Goal: Ask a question

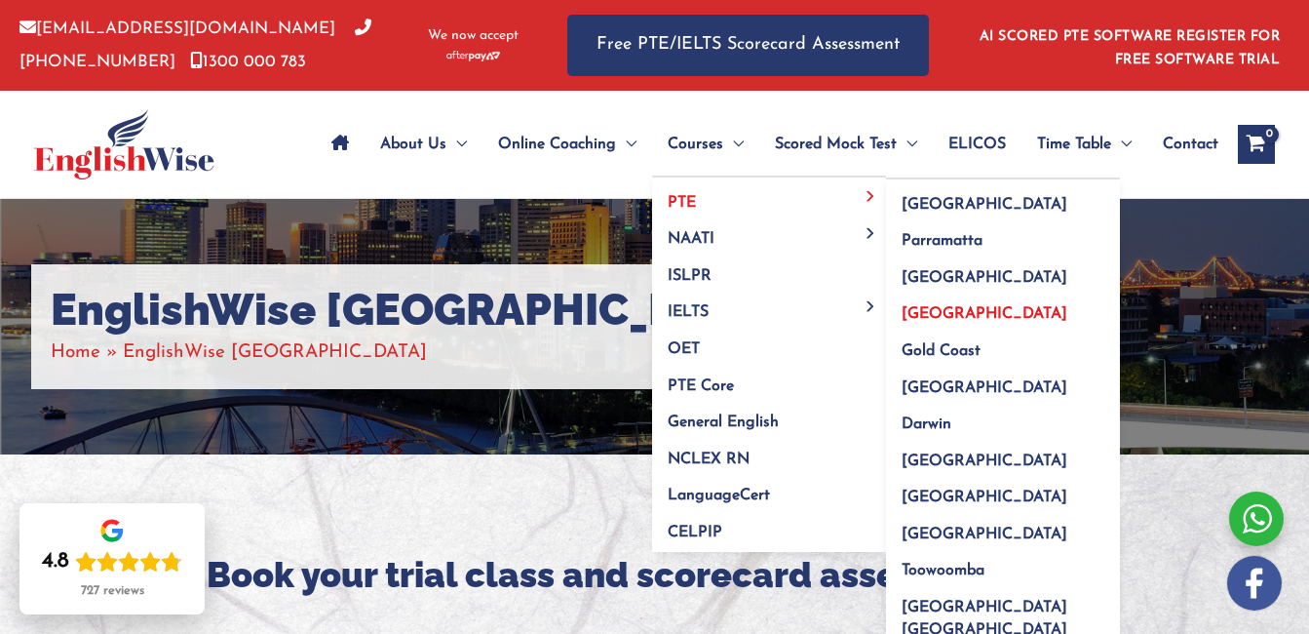
click at [951, 316] on span "[GEOGRAPHIC_DATA]" at bounding box center [985, 314] width 166 height 16
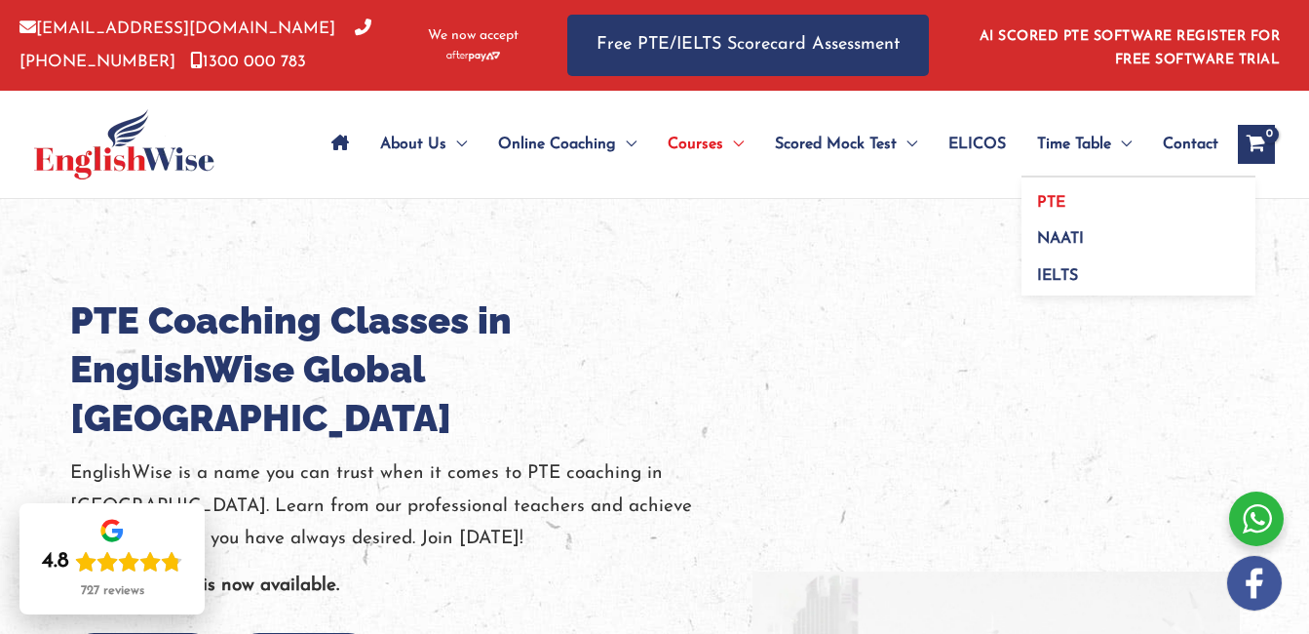
click at [1058, 200] on span "PTE" at bounding box center [1051, 203] width 28 height 16
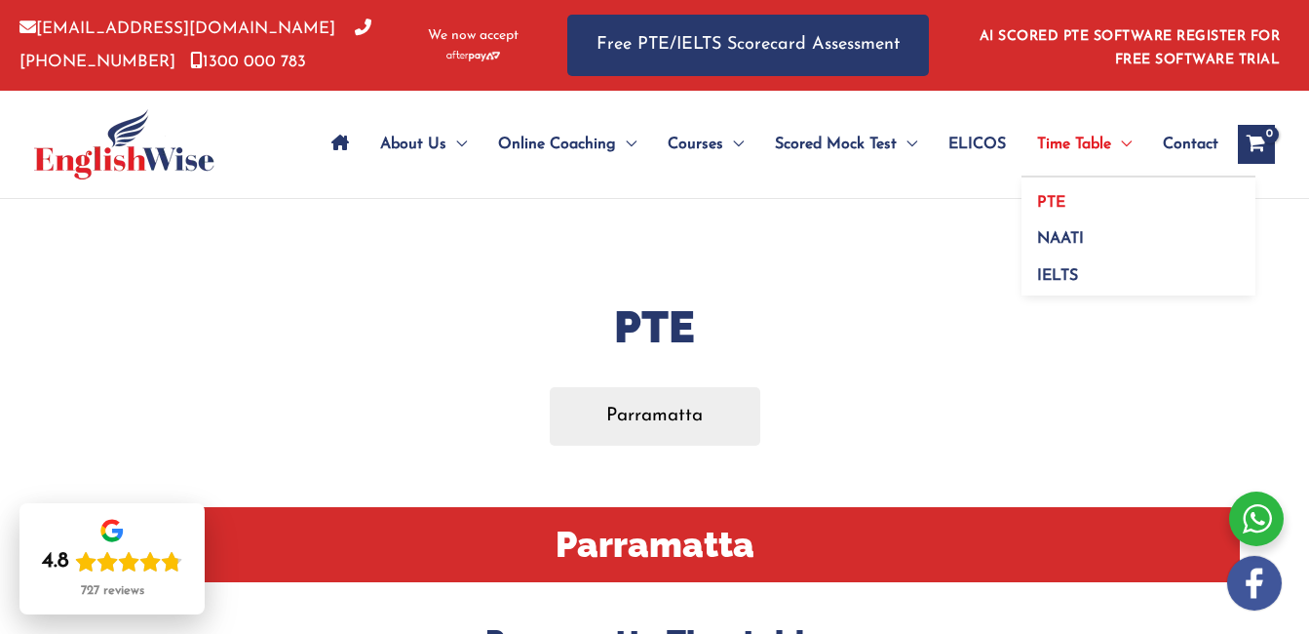
click at [1072, 199] on link "PTE" at bounding box center [1139, 195] width 234 height 37
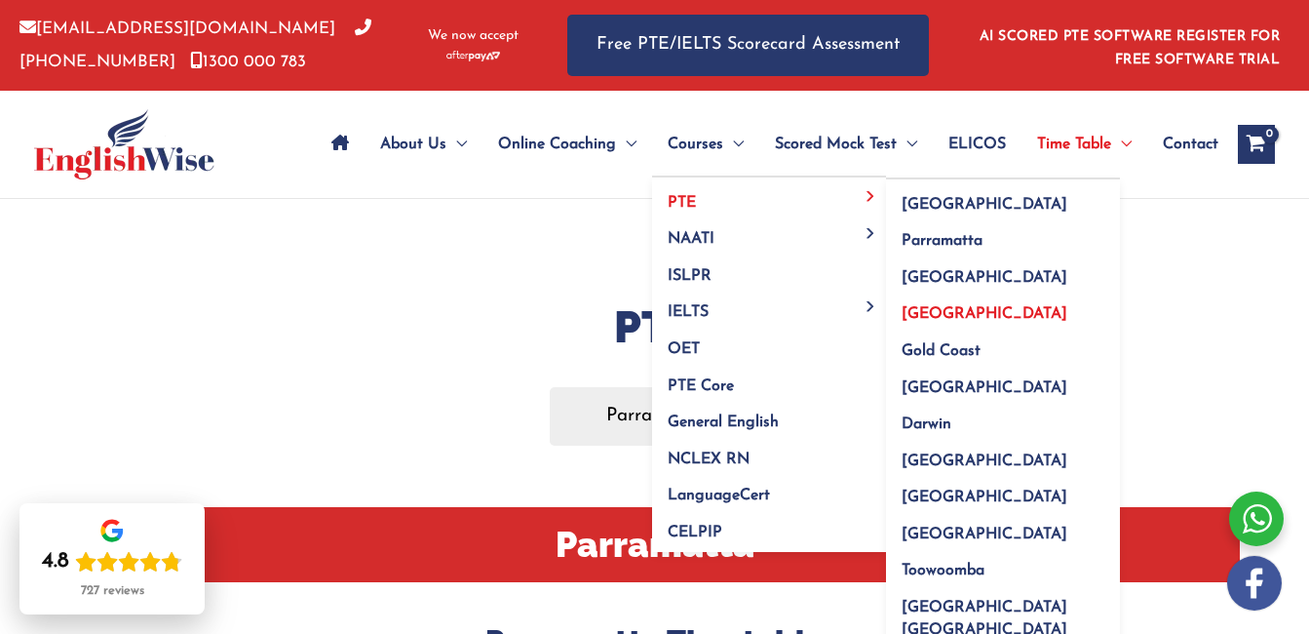
click at [944, 317] on span "[GEOGRAPHIC_DATA]" at bounding box center [985, 314] width 166 height 16
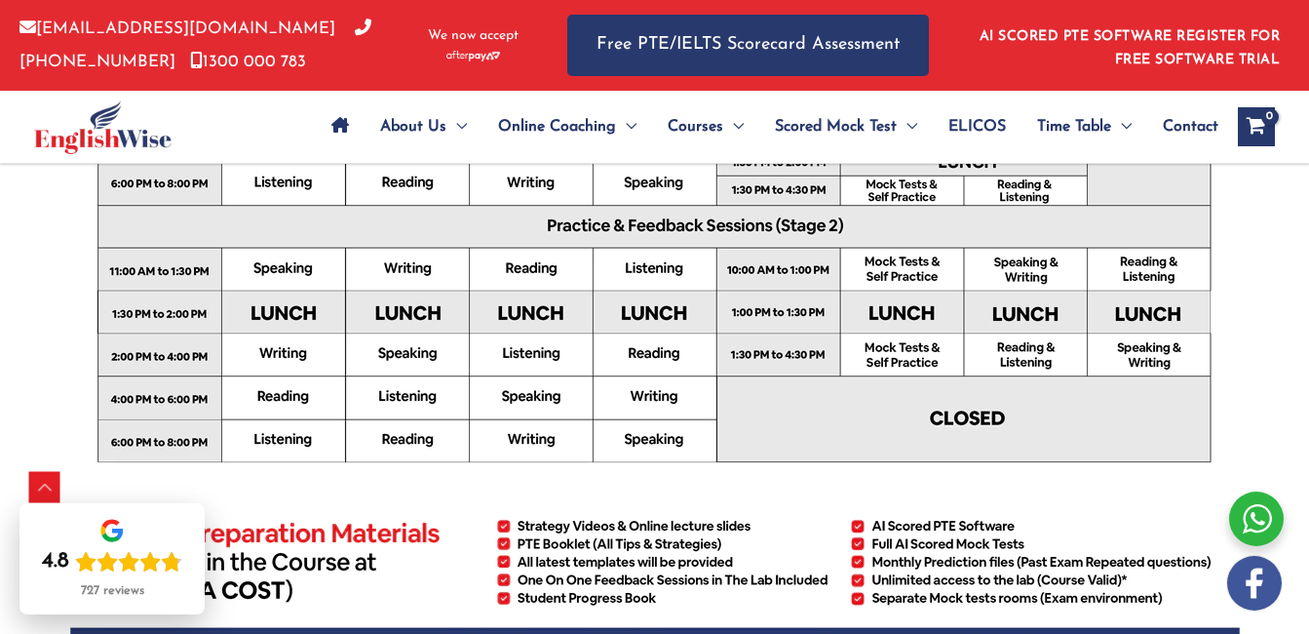
scroll to position [831, 0]
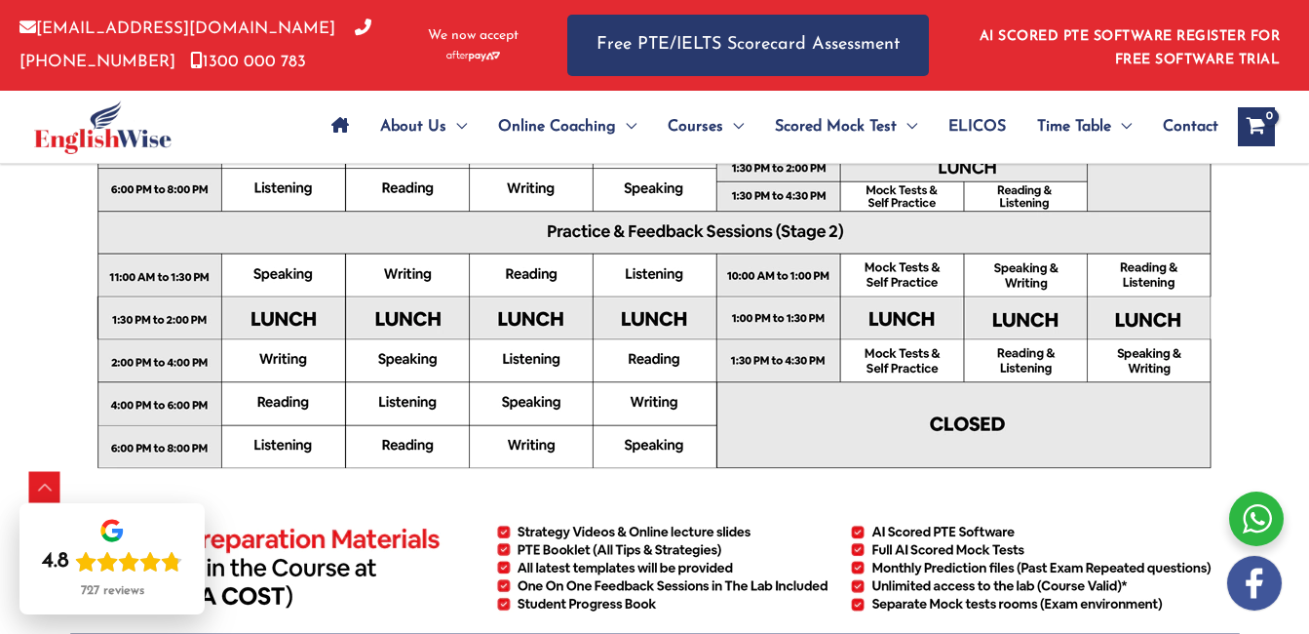
click at [1169, 128] on span "Contact" at bounding box center [1191, 127] width 56 height 68
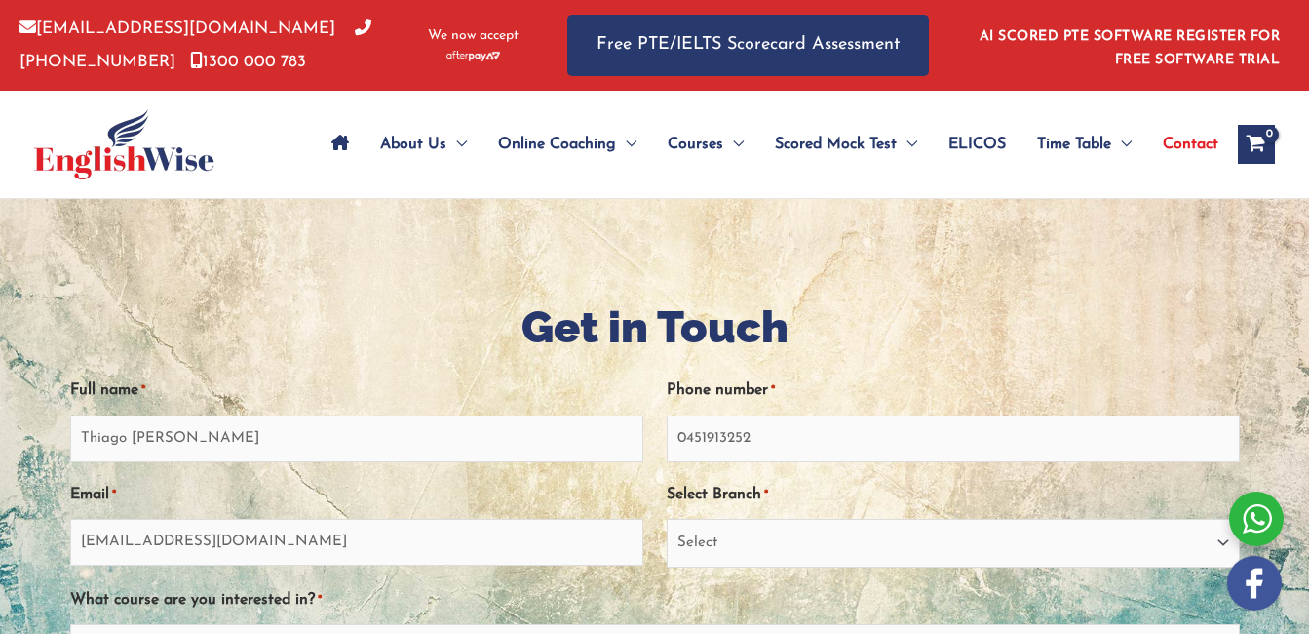
click at [311, 219] on div at bounding box center [654, 645] width 1309 height 892
click at [835, 548] on select "Select Sydney City Center Sydney Parramatta EnglishWise Global Brisbane Gold Co…" at bounding box center [953, 543] width 573 height 49
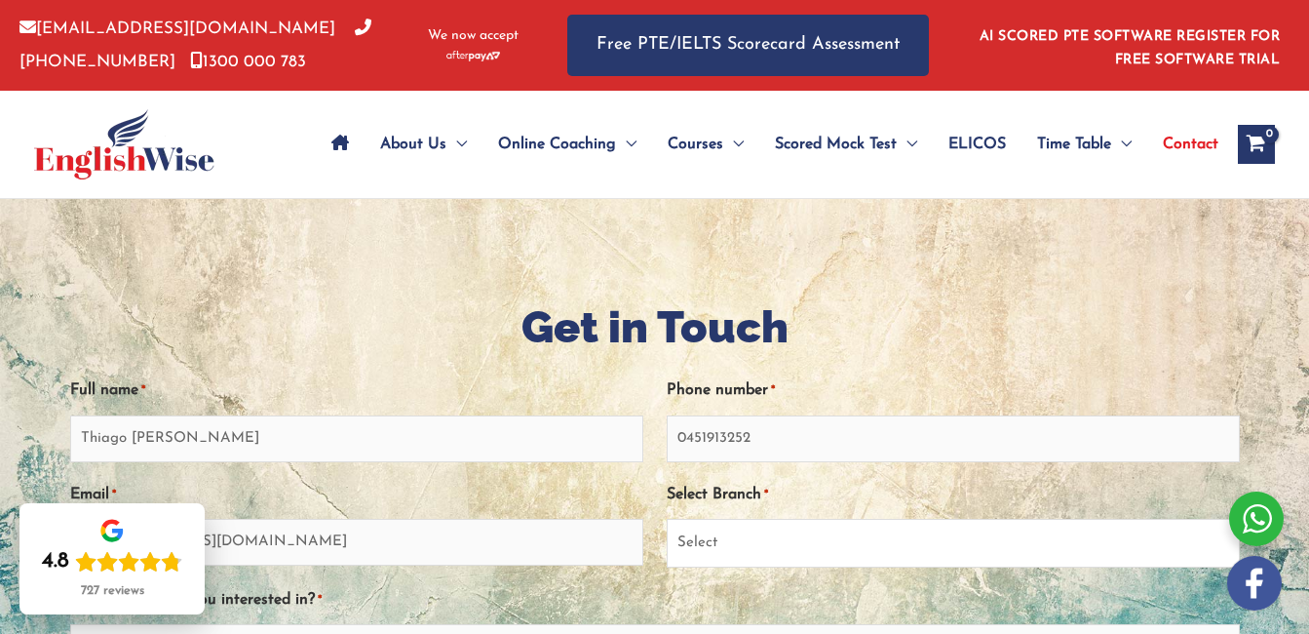
click at [667, 519] on select "Select Sydney City Center Sydney Parramatta EnglishWise Global Brisbane Gold Co…" at bounding box center [953, 543] width 573 height 49
click at [869, 546] on select "Select Sydney City Center Sydney Parramatta EnglishWise Global Brisbane Gold Co…" at bounding box center [953, 543] width 573 height 49
select select "EnglishWise Global Brisbane"
click at [667, 519] on select "Select Sydney City Center Sydney Parramatta EnglishWise Global Brisbane Gold Co…" at bounding box center [953, 543] width 573 height 49
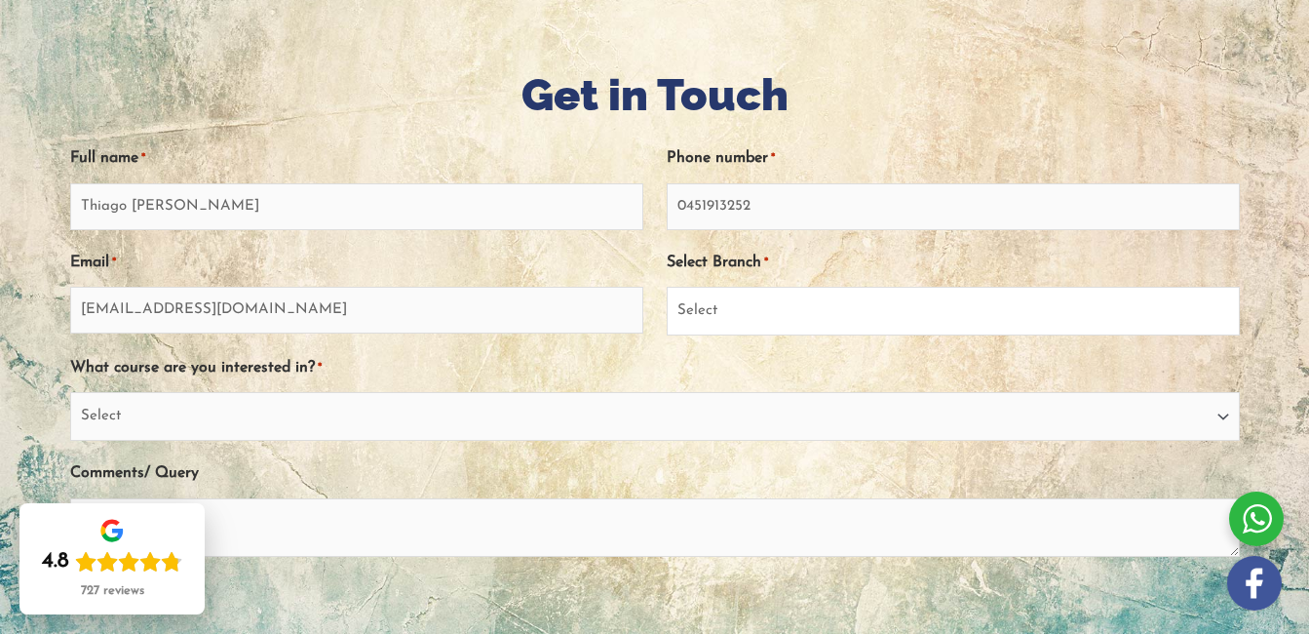
scroll to position [242, 0]
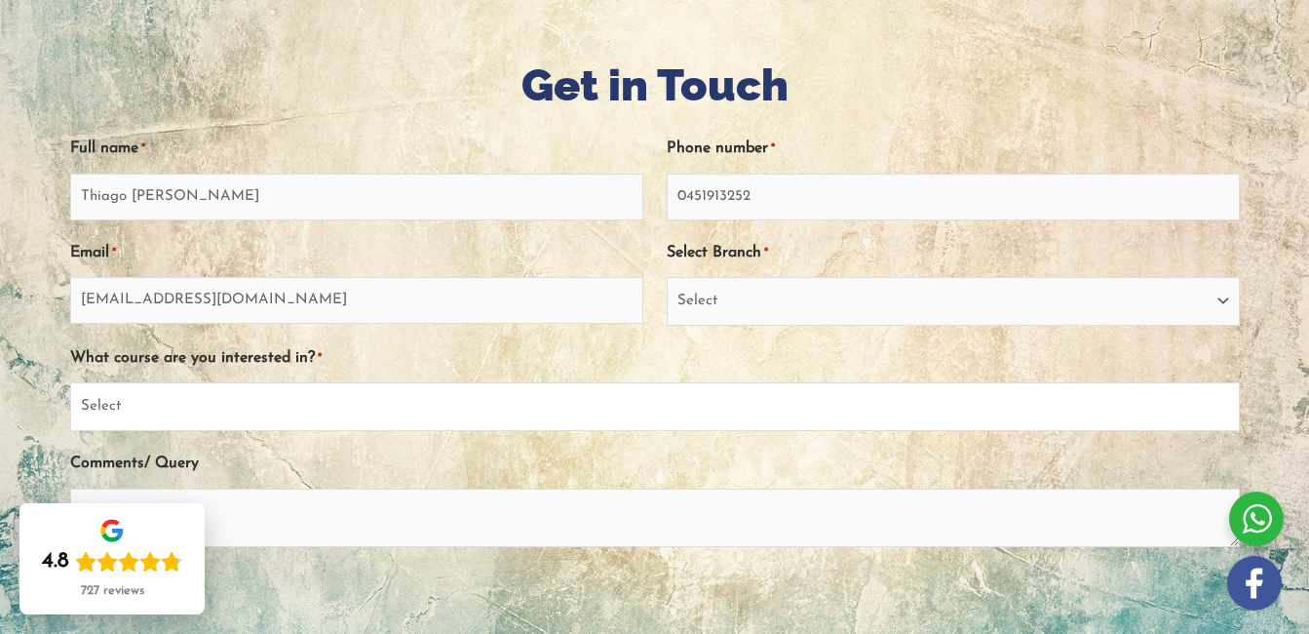
click at [1231, 407] on select "Select PTE NAATI IELTS OET General English" at bounding box center [655, 406] width 1170 height 49
select select "PTE"
click at [70, 382] on select "Select PTE NAATI IELTS OET General English" at bounding box center [655, 406] width 1170 height 49
click at [963, 509] on textarea "Comments/ Query" at bounding box center [655, 518] width 1170 height 59
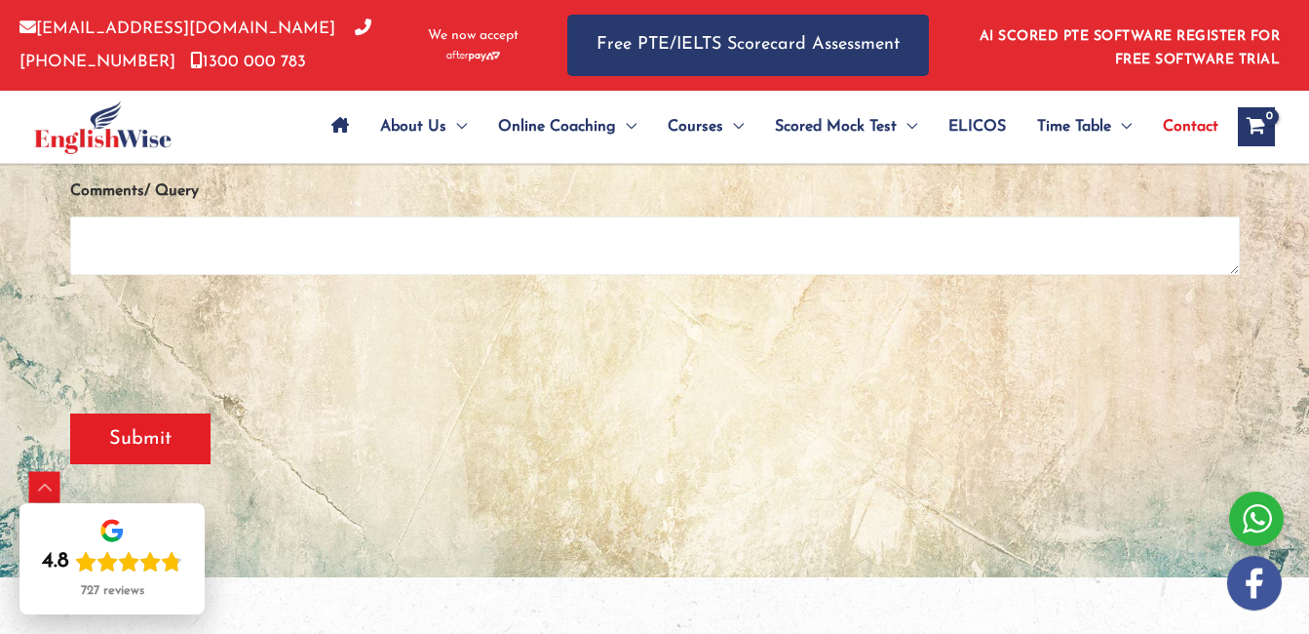
scroll to position [493, 0]
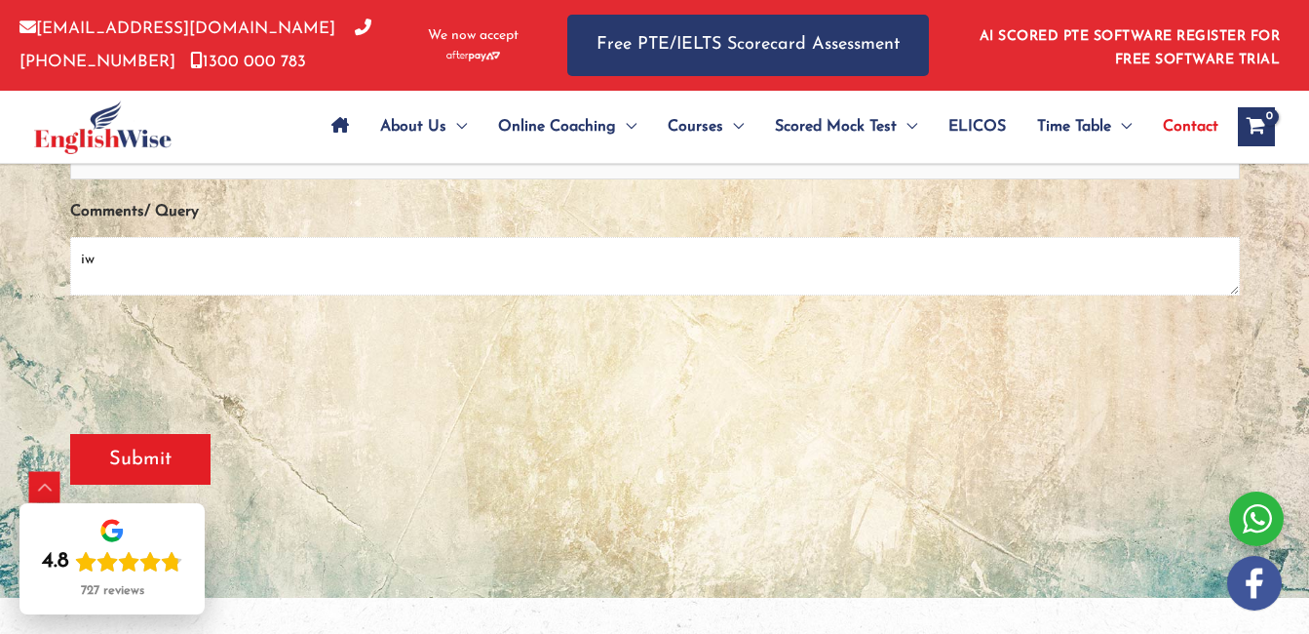
type textarea "i"
type textarea "I would you like to know the timetable in Brisbane"
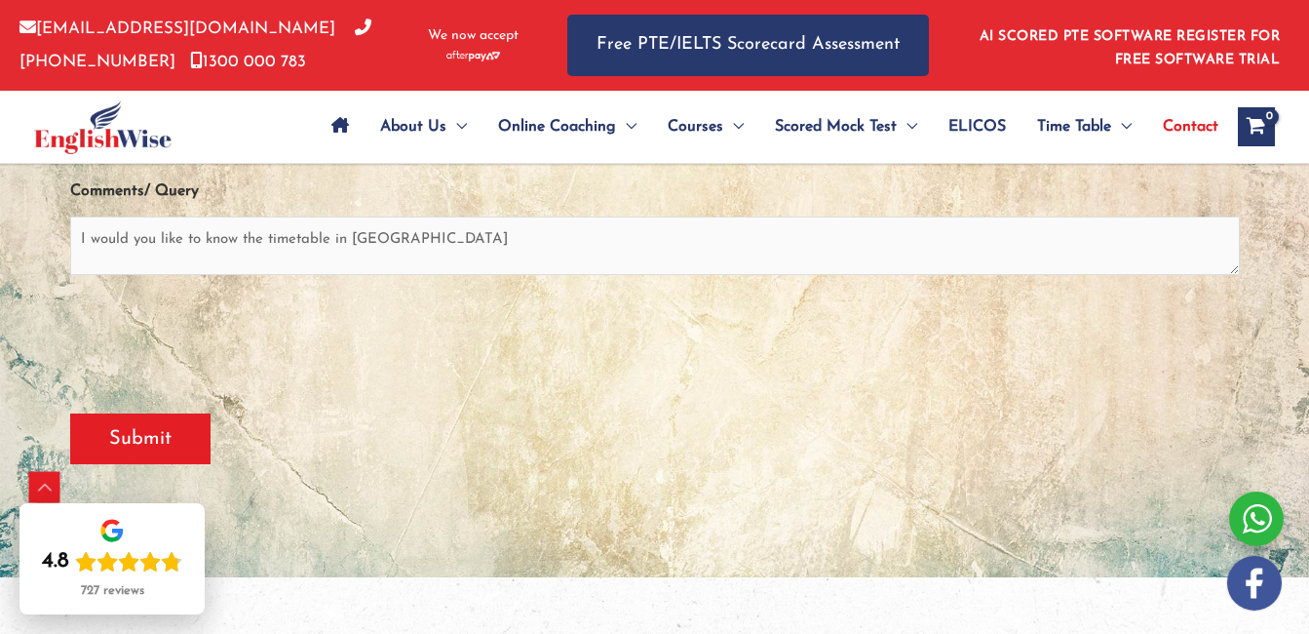
scroll to position [503, 0]
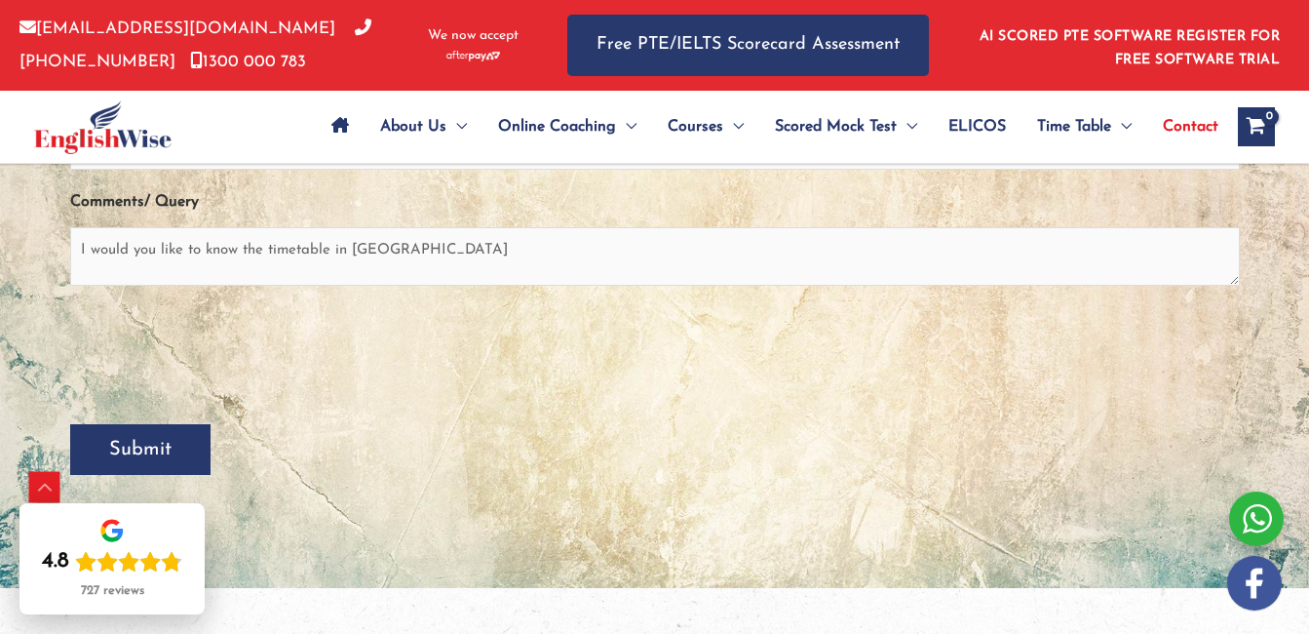
click at [147, 440] on input "Submit" at bounding box center [140, 449] width 140 height 51
